Goal: Information Seeking & Learning: Find specific fact

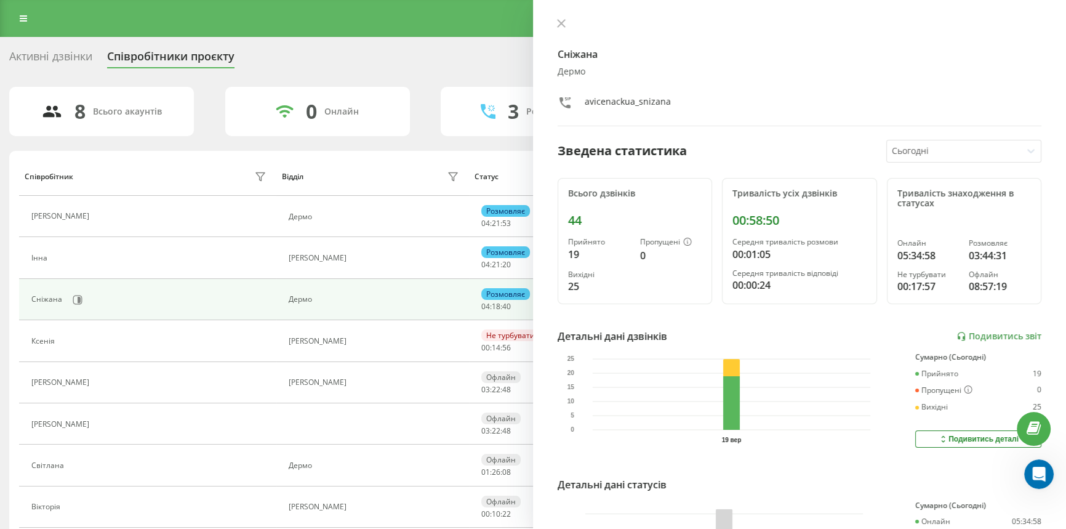
click at [562, 31] on div at bounding box center [800, 24] width 484 height 12
click at [557, 25] on button at bounding box center [562, 24] width 16 height 12
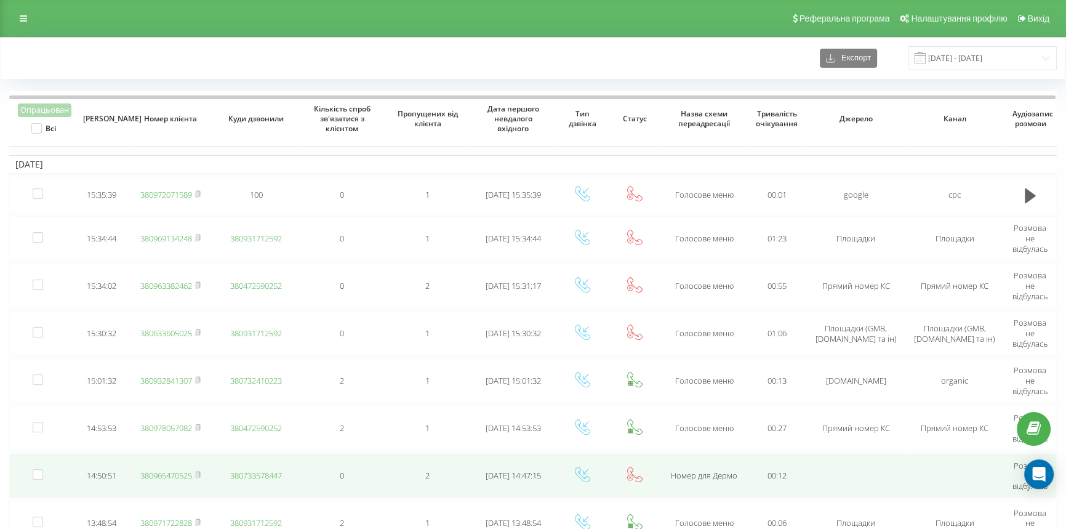
click at [156, 472] on link "380965470525" at bounding box center [166, 475] width 52 height 11
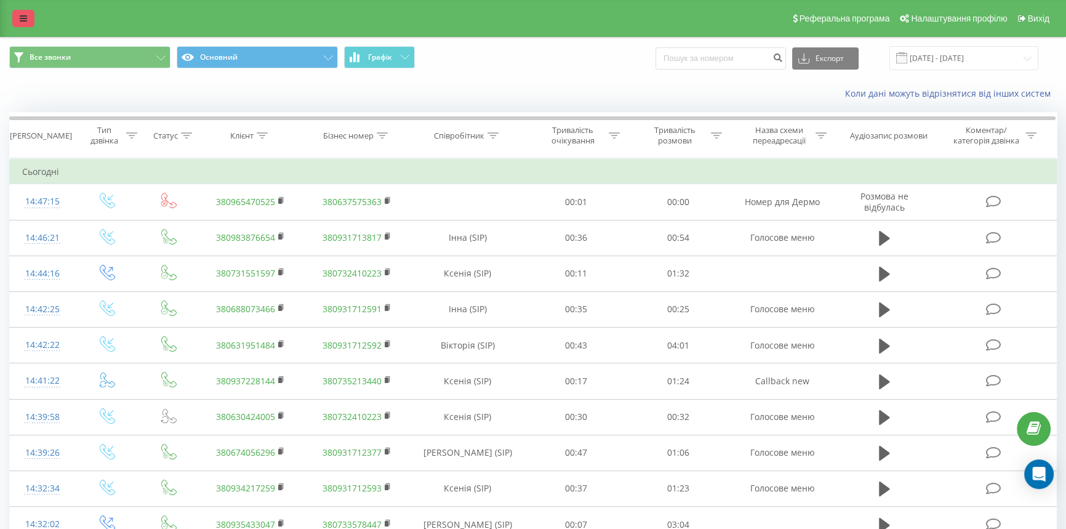
click at [18, 14] on link at bounding box center [23, 18] width 22 height 17
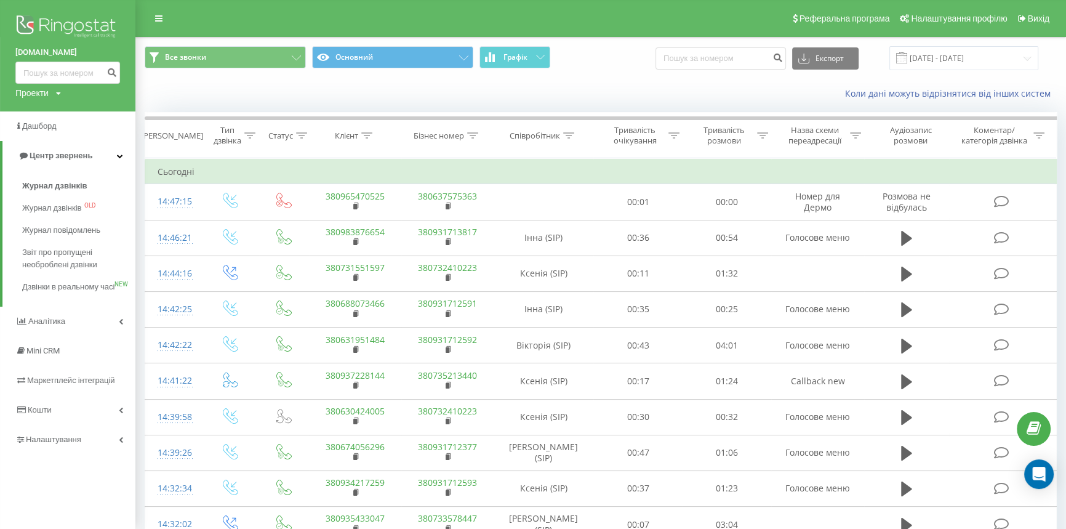
click at [46, 185] on span "Журнал дзвінків" at bounding box center [54, 186] width 65 height 12
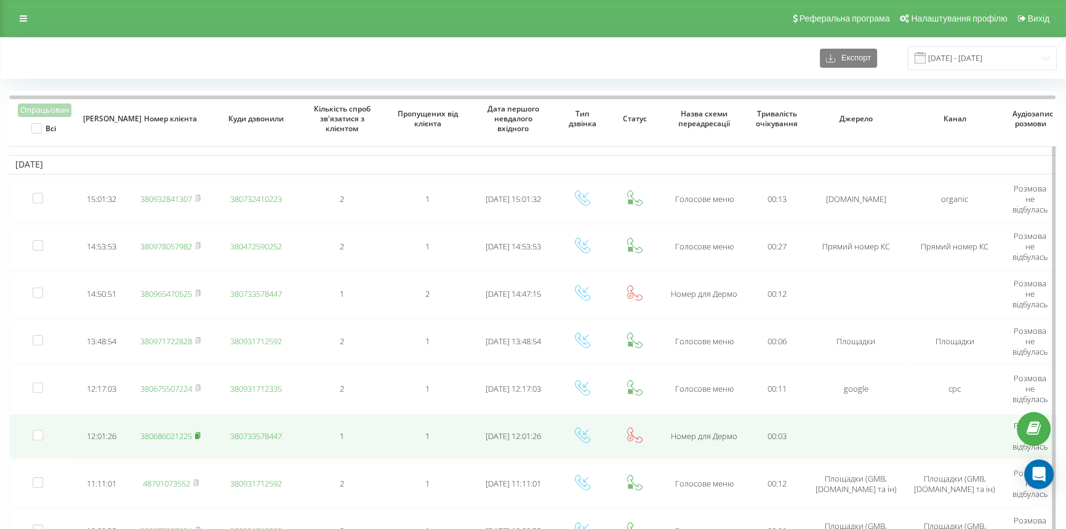
click at [199, 433] on rect at bounding box center [197, 436] width 4 height 6
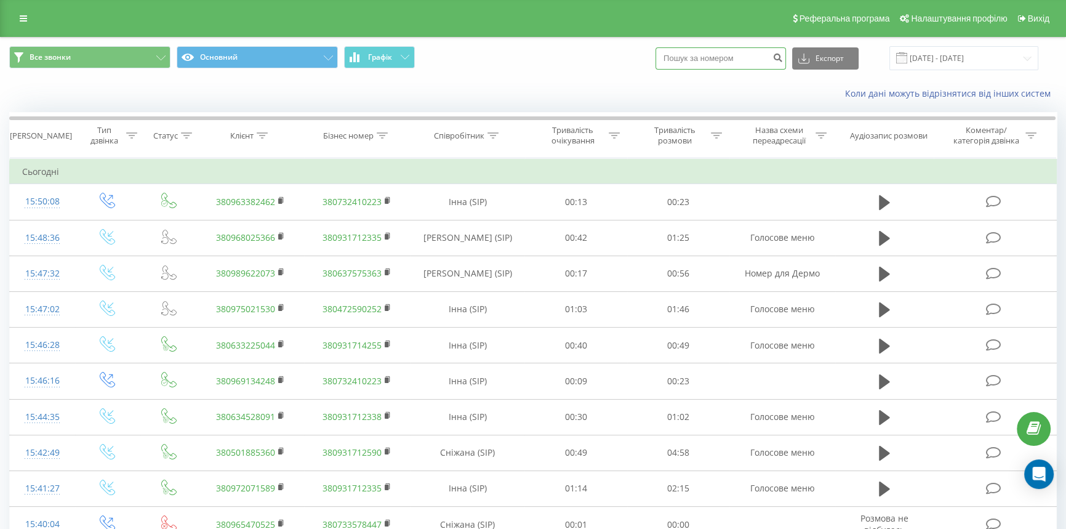
click at [682, 57] on input at bounding box center [721, 58] width 131 height 22
type input "0974402519"
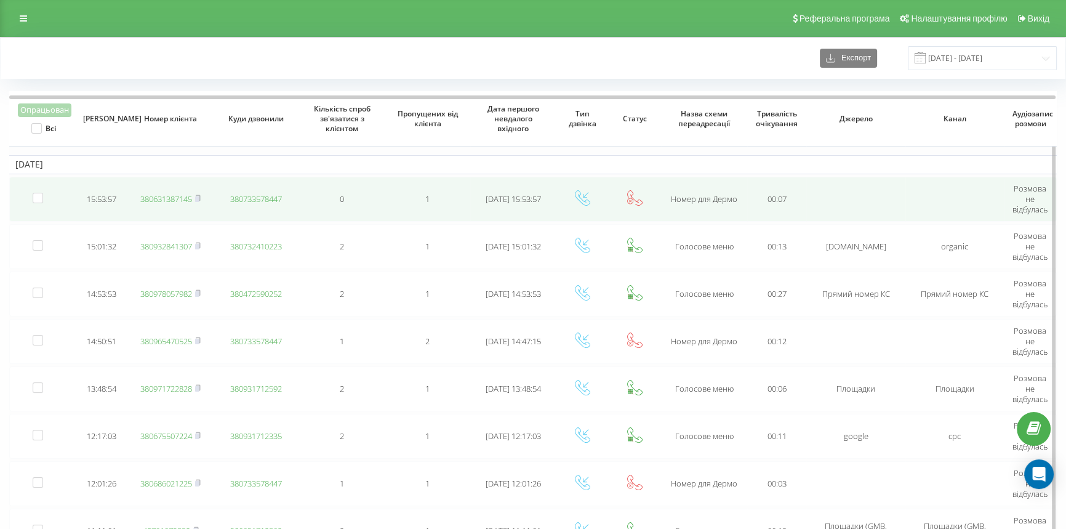
click at [182, 201] on link "380631387145" at bounding box center [166, 198] width 52 height 11
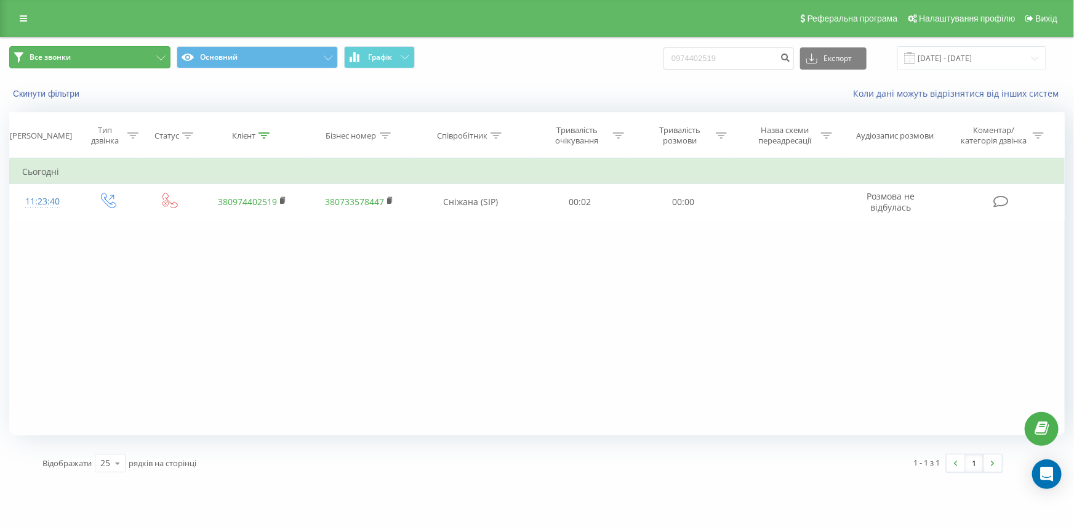
click at [94, 54] on button "Все звонки" at bounding box center [89, 57] width 161 height 22
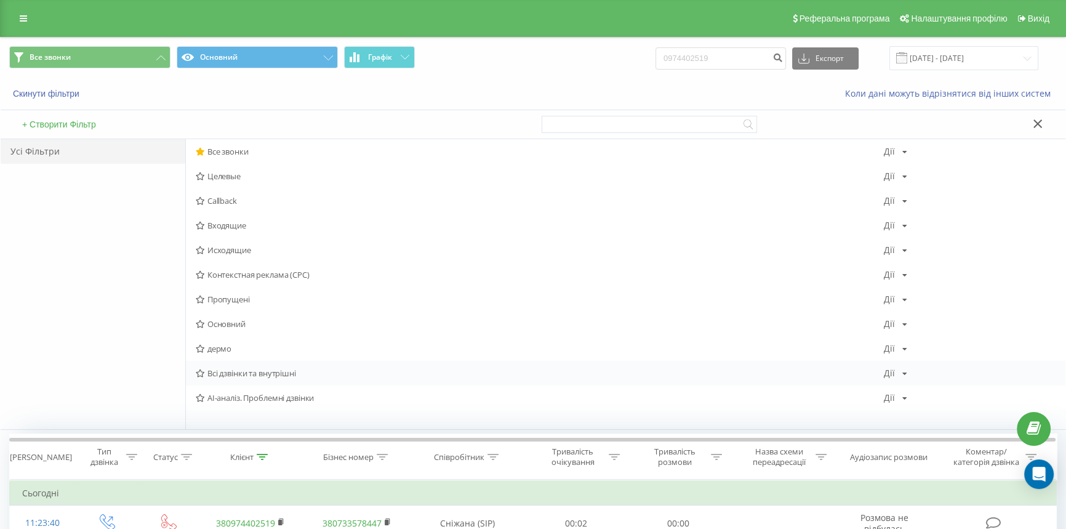
click at [221, 371] on span "Всі дзвінки та внутрішні" at bounding box center [540, 373] width 688 height 9
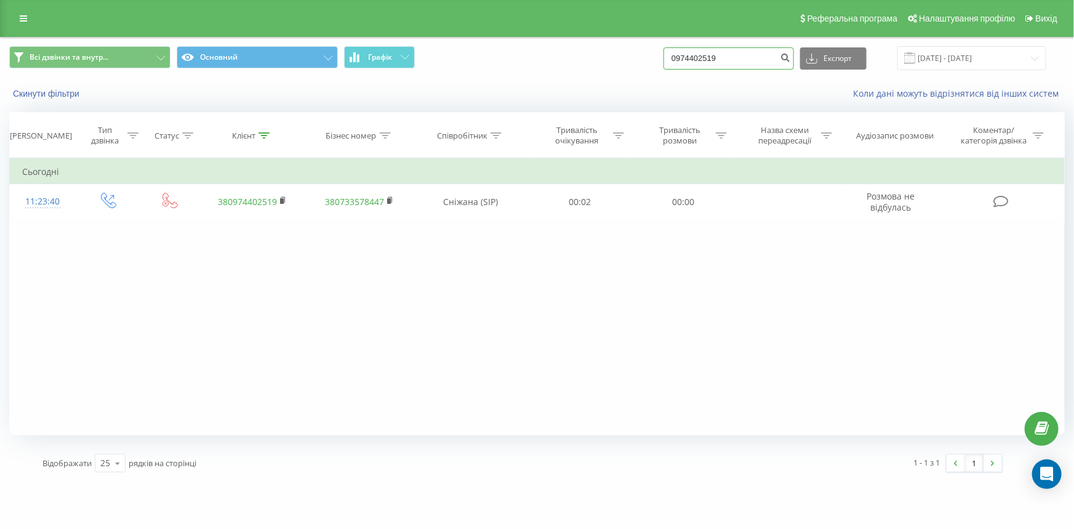
drag, startPoint x: 759, startPoint y: 59, endPoint x: 694, endPoint y: 63, distance: 65.4
click at [694, 63] on input "0974402519" at bounding box center [729, 58] width 131 height 22
type input "0637173982"
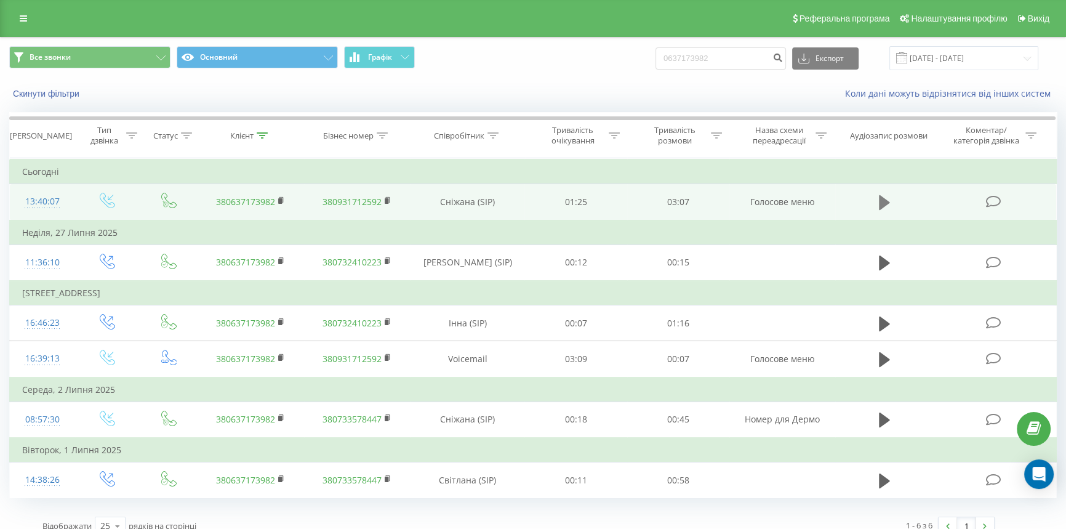
click at [879, 201] on icon at bounding box center [884, 202] width 11 height 17
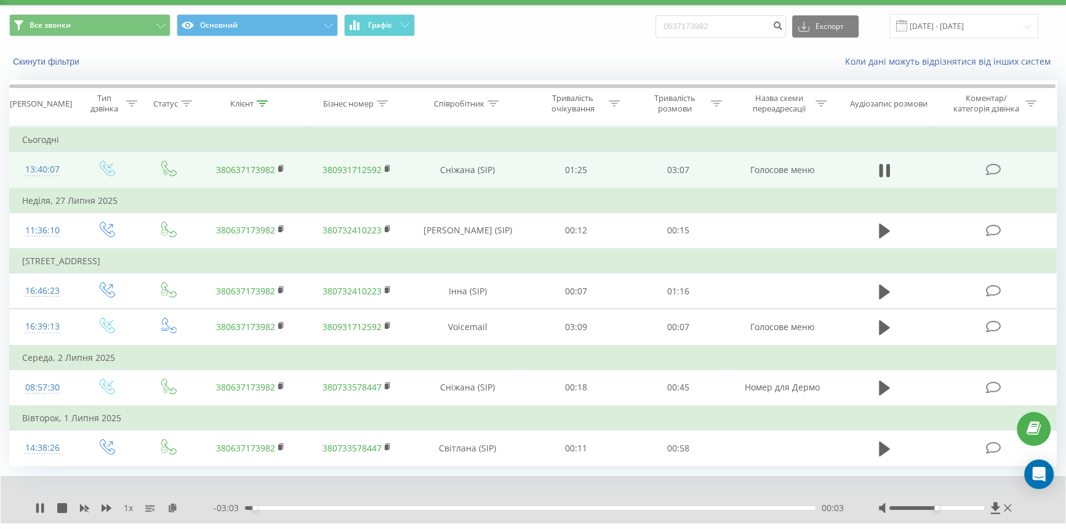
scroll to position [62, 0]
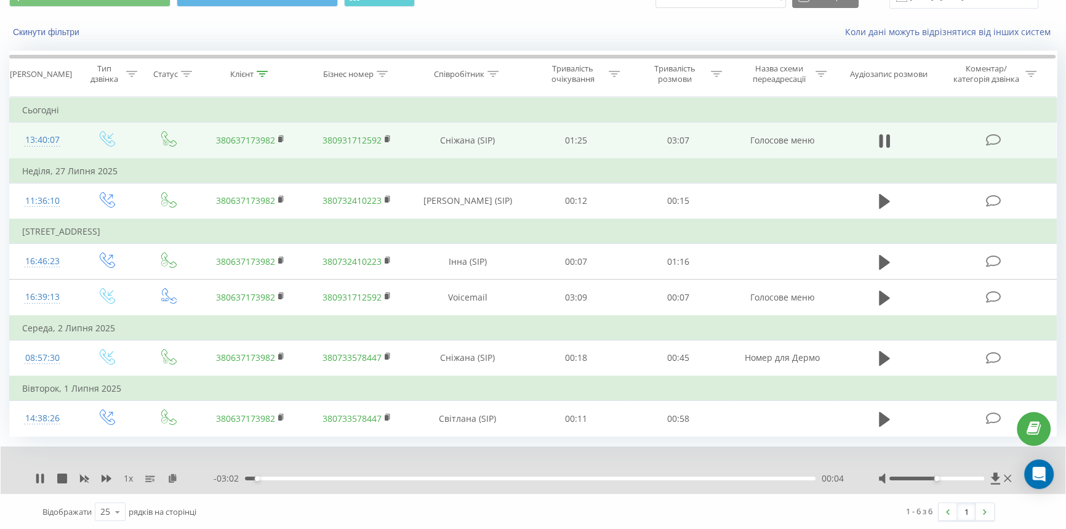
click at [339, 477] on div "00:04" at bounding box center [530, 479] width 571 height 4
click at [390, 477] on div "00:30" at bounding box center [530, 479] width 571 height 4
click at [882, 138] on icon at bounding box center [881, 141] width 4 height 14
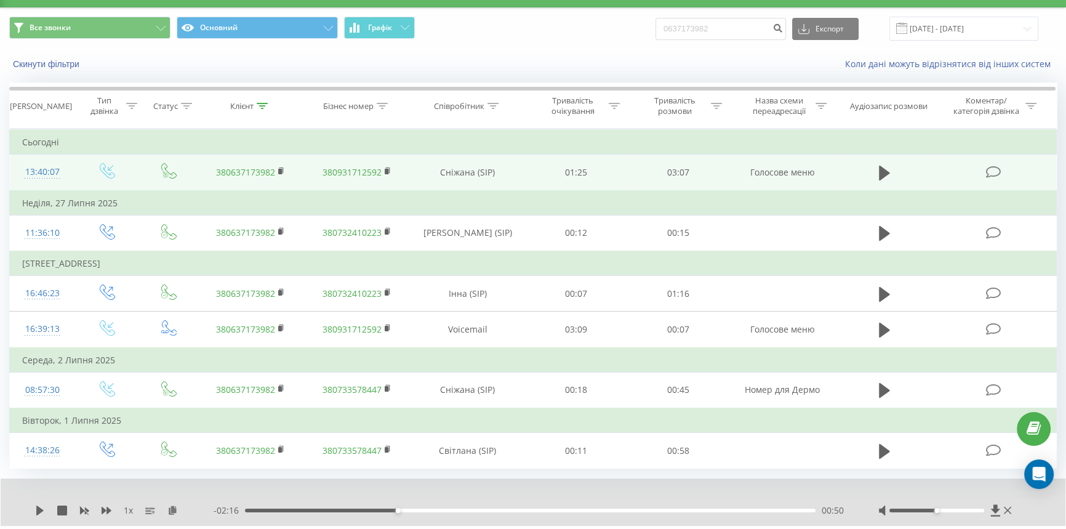
scroll to position [0, 0]
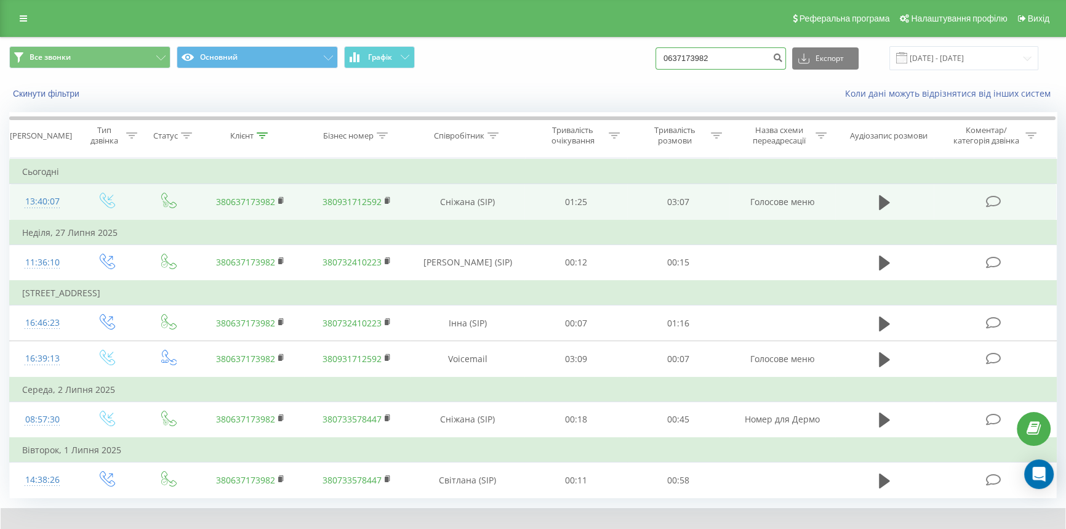
drag, startPoint x: 752, startPoint y: 59, endPoint x: 655, endPoint y: 65, distance: 97.5
click at [655, 65] on div "Все звонки Основний Графік 0637173982 Експорт .csv .xls .xlsx 19.06.2025 - 19.0…" at bounding box center [533, 58] width 1048 height 24
click at [17, 22] on link at bounding box center [23, 18] width 22 height 17
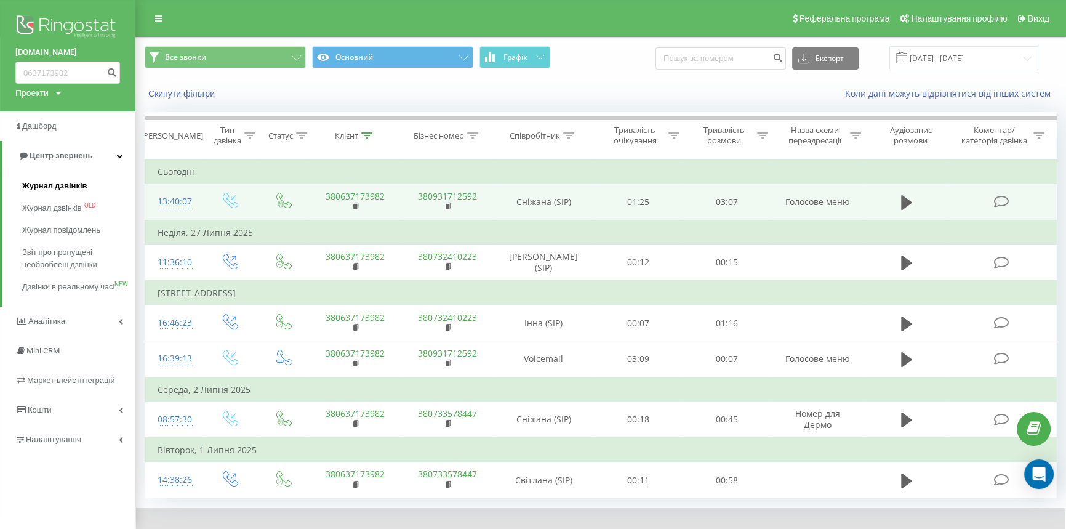
click at [57, 188] on span "Журнал дзвінків" at bounding box center [54, 186] width 65 height 12
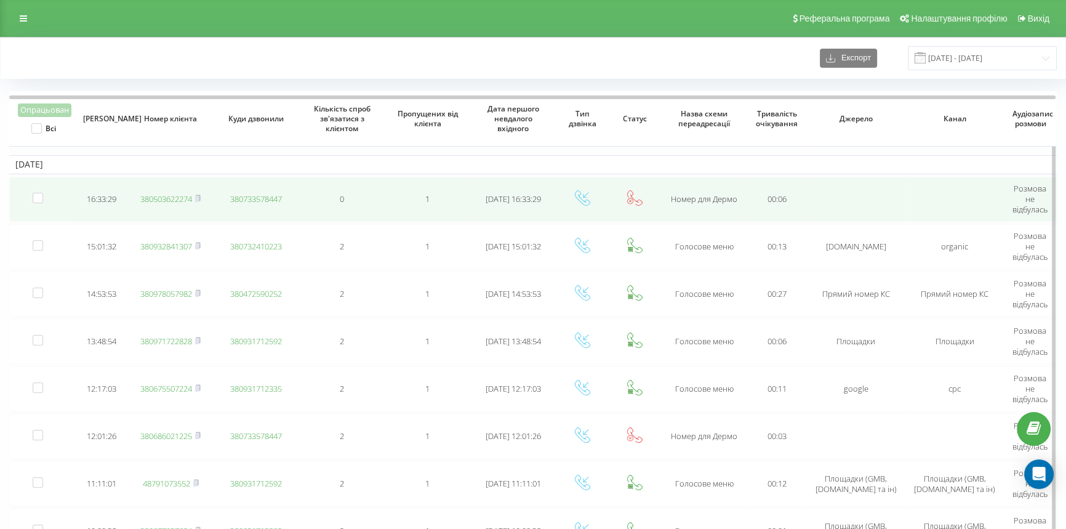
click at [162, 198] on link "380503622274" at bounding box center [166, 198] width 52 height 11
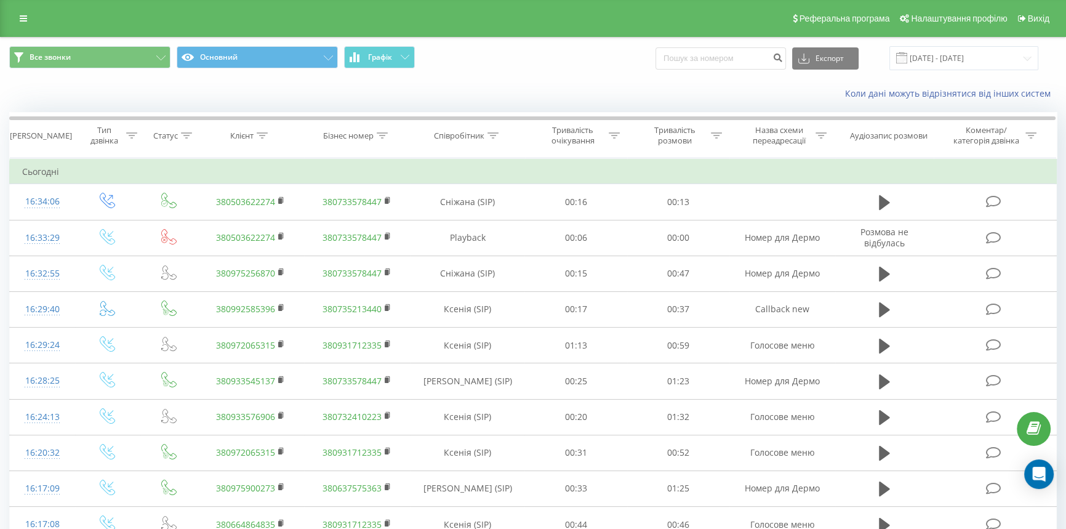
click at [23, 6] on div "Реферальна програма Налаштування профілю Вихід" at bounding box center [533, 18] width 1066 height 37
drag, startPoint x: 21, startPoint y: 20, endPoint x: 51, endPoint y: 47, distance: 40.1
click at [21, 20] on icon at bounding box center [23, 18] width 7 height 9
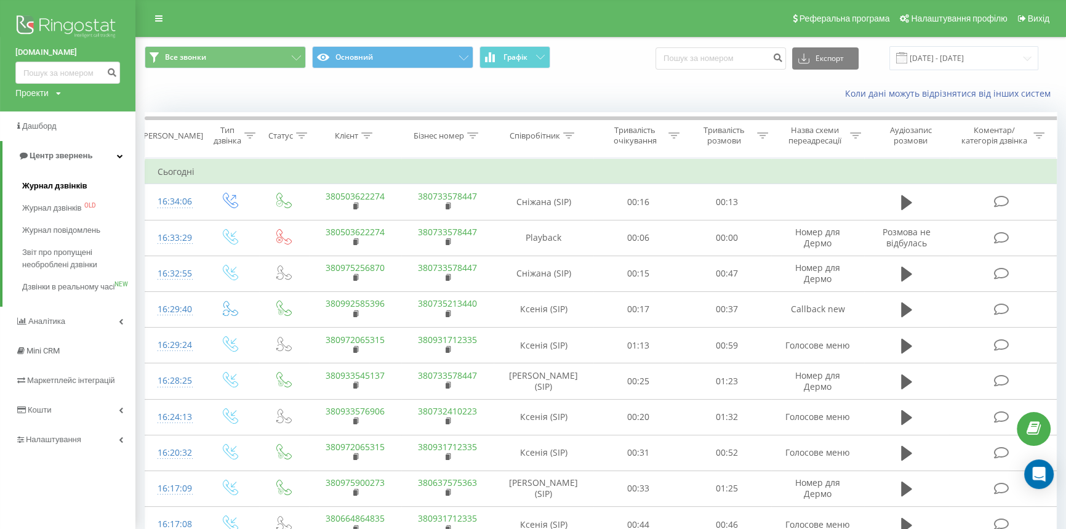
click at [42, 187] on span "Журнал дзвінків" at bounding box center [54, 186] width 65 height 12
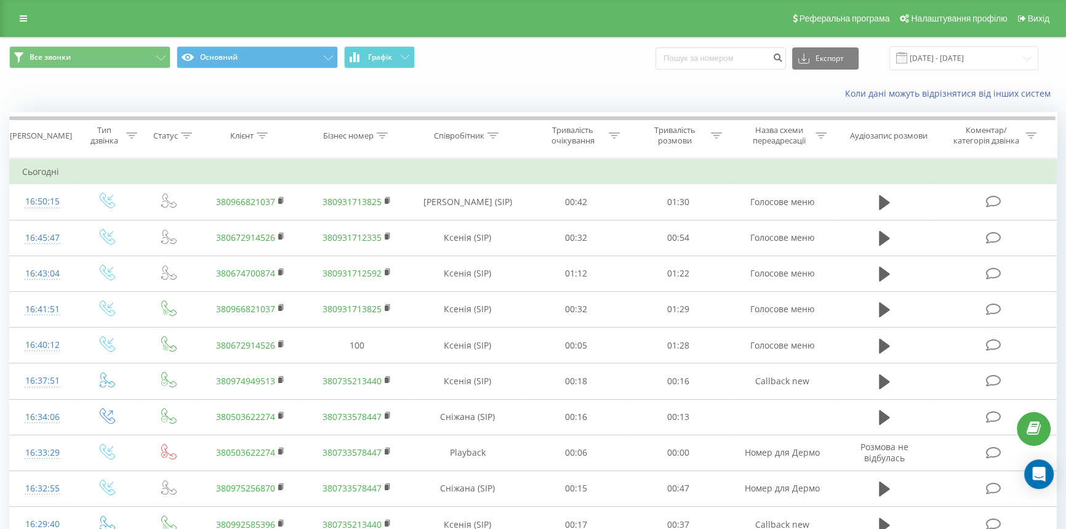
click at [26, 16] on icon at bounding box center [23, 18] width 7 height 9
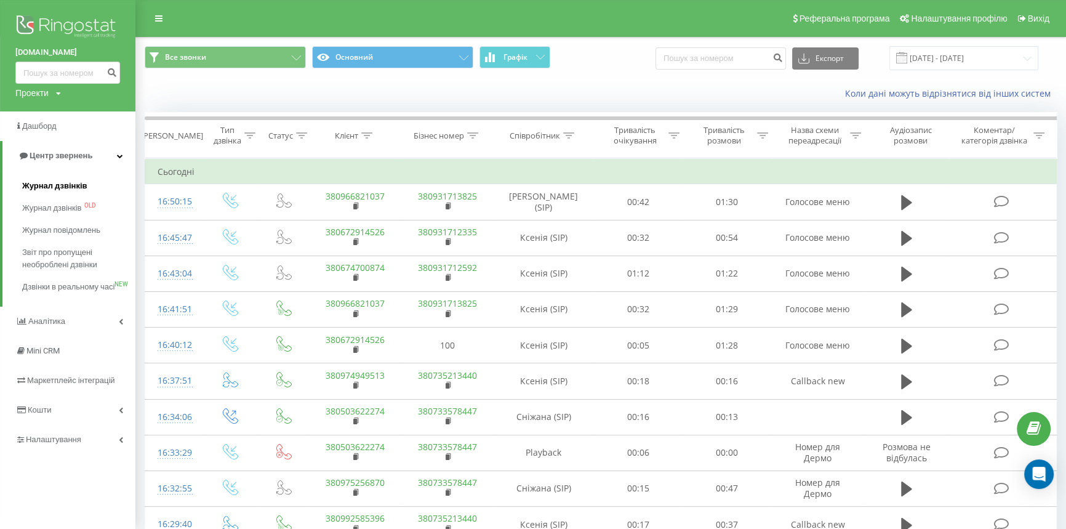
click at [46, 182] on span "Журнал дзвінків" at bounding box center [54, 186] width 65 height 12
